Goal: Information Seeking & Learning: Compare options

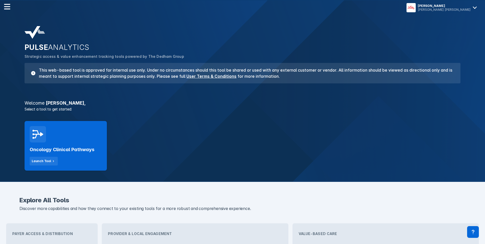
click at [83, 154] on div "Oncology Clinical Pathways Launch Tool" at bounding box center [66, 153] width 72 height 23
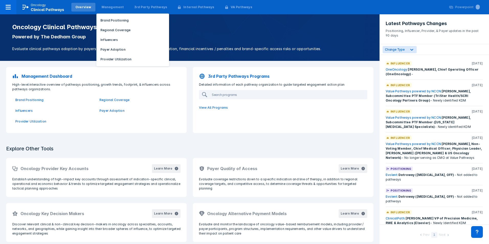
click at [111, 12] on div "Management Brand Positioning Regional Coverage Influencers Payer Adoption Provi…" at bounding box center [112, 7] width 33 height 13
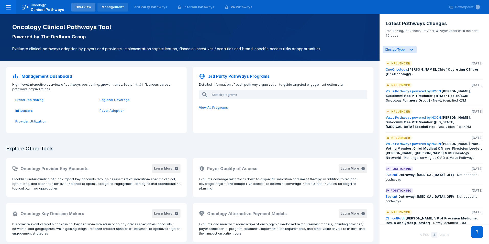
click at [114, 6] on div "Management" at bounding box center [113, 7] width 23 height 5
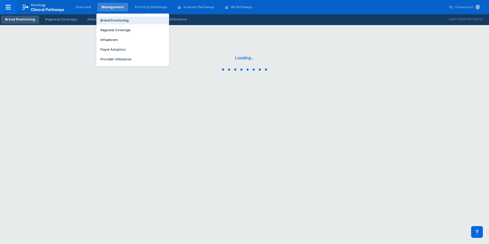
click at [114, 19] on p "Brand Positioning" at bounding box center [115, 20] width 28 height 5
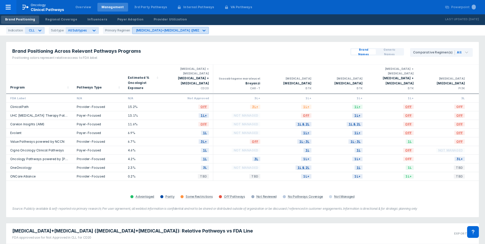
click at [156, 32] on div "[MEDICAL_DATA]+[MEDICAL_DATA] ([MEDICAL_DATA]+[MEDICAL_DATA])" at bounding box center [166, 30] width 67 height 7
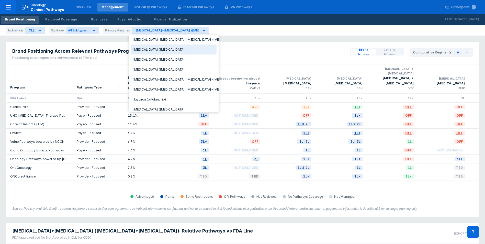
scroll to position [51, 0]
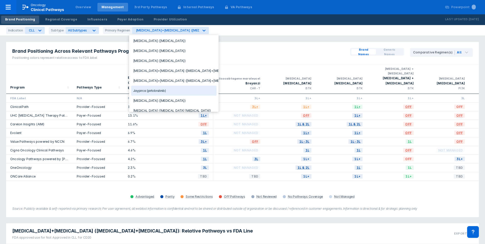
click at [163, 89] on div "Jaypirca (pirtobrutinib)" at bounding box center [173, 91] width 85 height 10
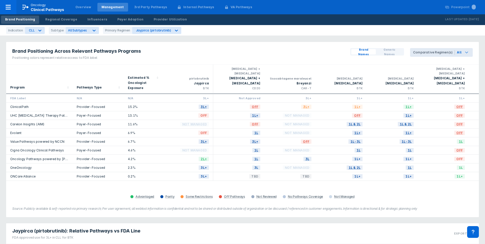
click at [435, 52] on div "Comparative Regimen(s)" at bounding box center [434, 52] width 42 height 5
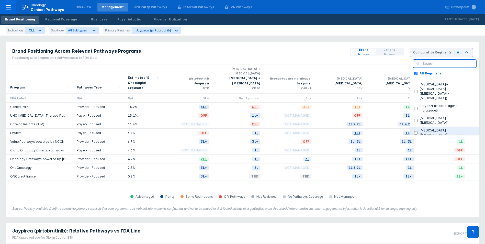
click at [437, 116] on label "[MEDICAL_DATA] ([MEDICAL_DATA])" at bounding box center [447, 120] width 58 height 9
click at [418, 119] on \(zanubrutinib\) "[MEDICAL_DATA] ([MEDICAL_DATA])" at bounding box center [415, 120] width 3 height 3
checkbox \(zanubrutinib\) "true"
checkbox Regimens "false"
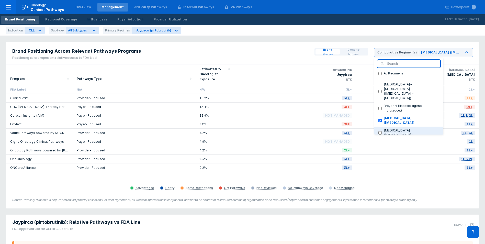
click at [393, 128] on label "[MEDICAL_DATA] ([MEDICAL_DATA])" at bounding box center [411, 132] width 58 height 9
click at [382, 131] on \(acalabrutinib\) "[MEDICAL_DATA] ([MEDICAL_DATA])" at bounding box center [380, 132] width 3 height 3
checkbox \(acalabrutinib\) "true"
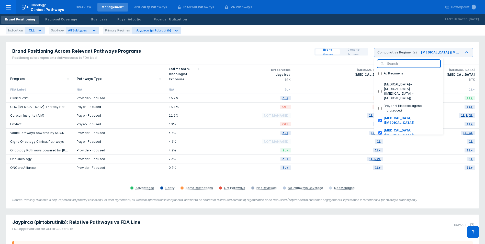
click at [386, 140] on label "[MEDICAL_DATA]+[MEDICAL_DATA] ([MEDICAL_DATA]+[MEDICAL_DATA])" at bounding box center [411, 149] width 58 height 18
click at [382, 148] on \(acalabrutinib\+obinutuzumab\) "[MEDICAL_DATA]+[MEDICAL_DATA] ([MEDICAL_DATA]+[MEDICAL_DATA])" at bounding box center [380, 149] width 3 height 3
checkbox \(acalabrutinib\+obinutuzumab\) "true"
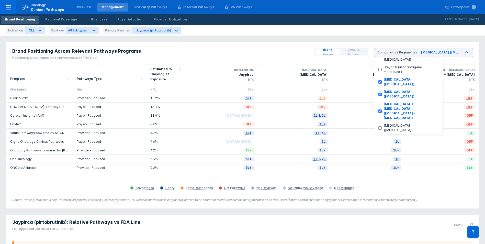
scroll to position [51, 0]
click at [383, 135] on label "[MEDICAL_DATA] ([MEDICAL_DATA])" at bounding box center [411, 139] width 58 height 9
click at [382, 138] on \(ibrutinib\) "[MEDICAL_DATA] ([MEDICAL_DATA])" at bounding box center [380, 139] width 3 height 3
checkbox \(ibrutinib\) "true"
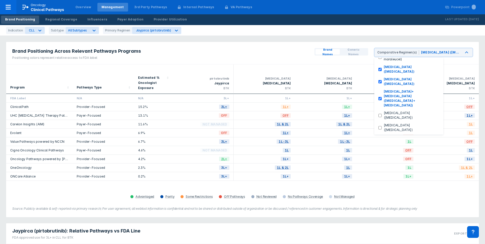
click at [382, 155] on \(ibrutinib\+obinutuzumab\) "[MEDICAL_DATA]+[MEDICAL_DATA] ([MEDICAL_DATA]+[MEDICAL_DATA])" at bounding box center [380, 156] width 3 height 3
checkbox \(ibrutinib\+obinutuzumab\) "true"
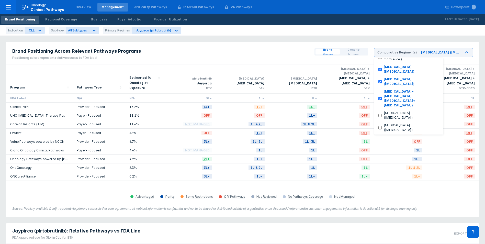
click at [265, 59] on div "Brand Positioning Across Relevant Pathways Programs Positioning colors represen…" at bounding box center [242, 53] width 473 height 23
